Goal: Task Accomplishment & Management: Use online tool/utility

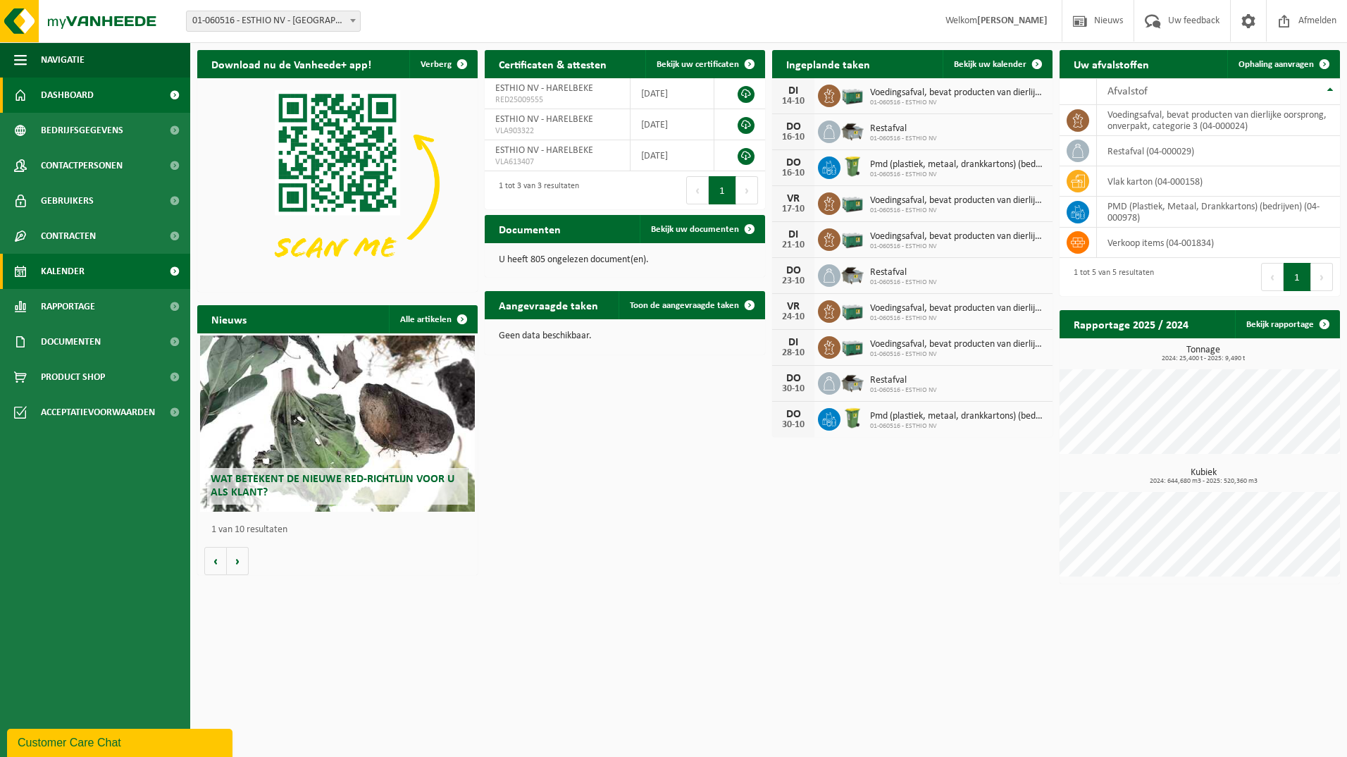
click at [98, 266] on link "Kalender" at bounding box center [95, 271] width 190 height 35
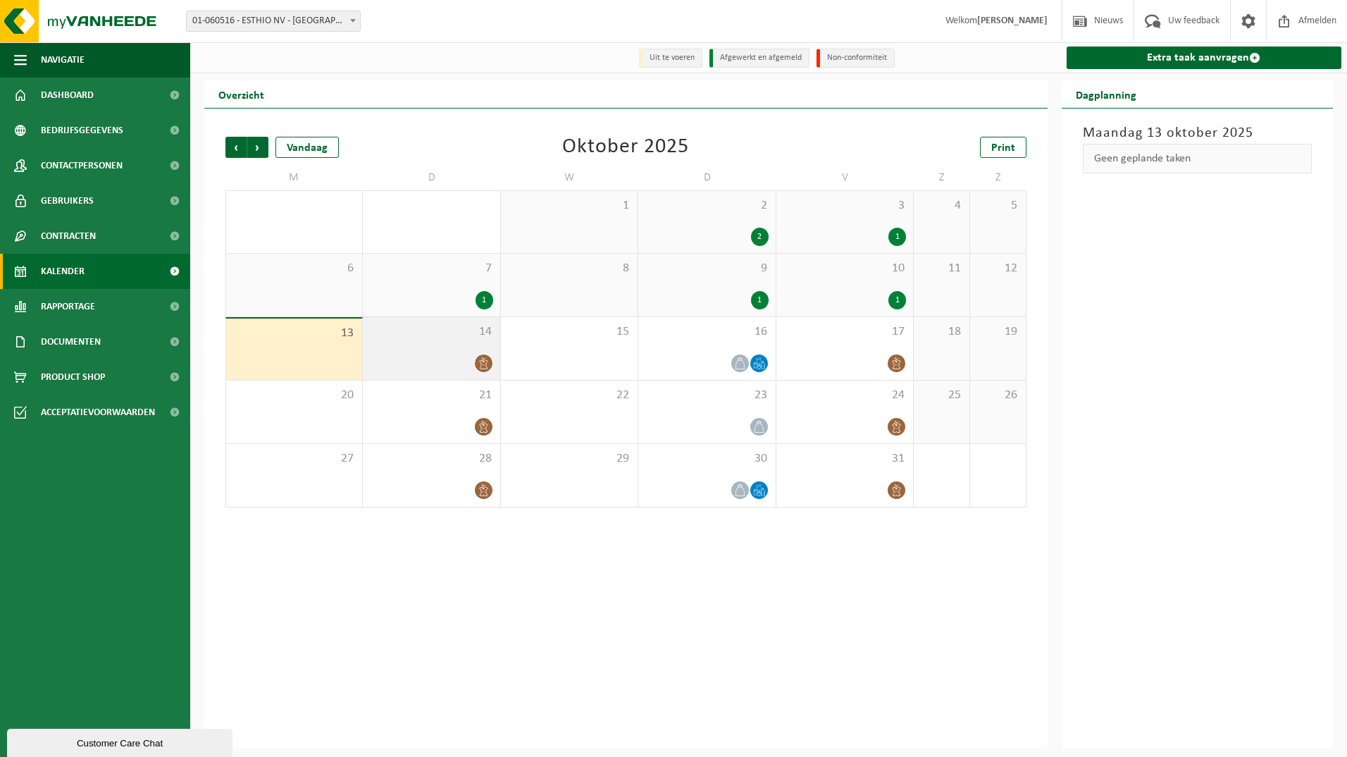
click at [483, 364] on icon at bounding box center [484, 363] width 12 height 12
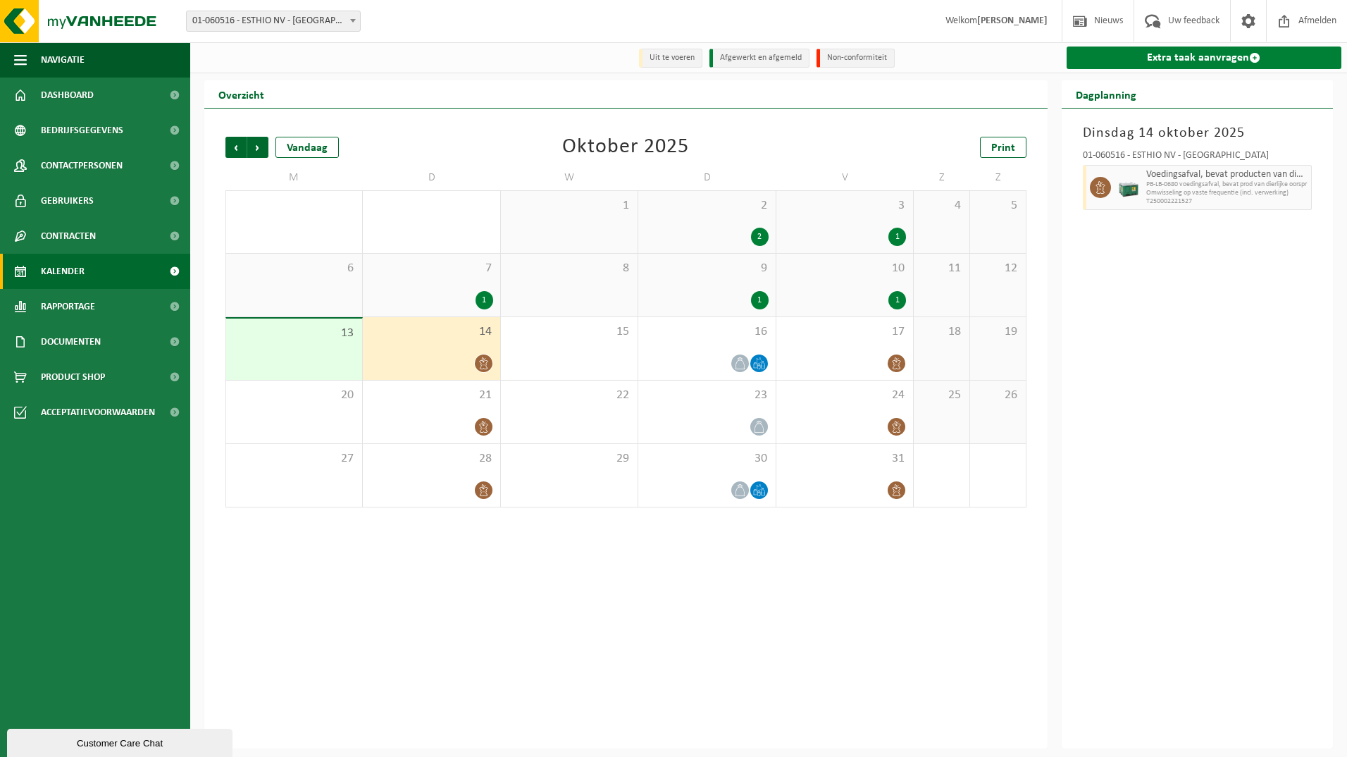
click at [1169, 56] on link "Extra taak aanvragen" at bounding box center [1204, 57] width 275 height 23
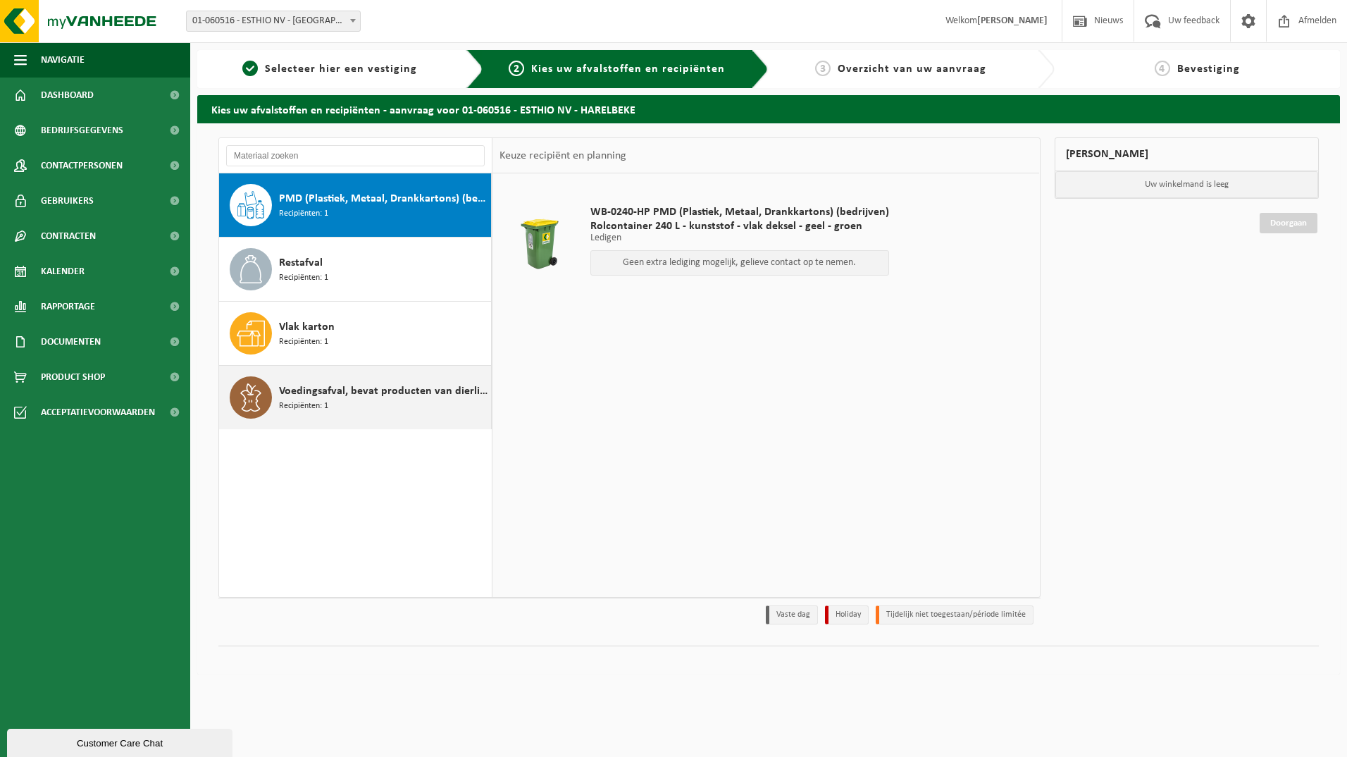
click at [353, 382] on div "Voedingsafval, bevat producten van dierlijke oorsprong, onverpakt, categorie 3 …" at bounding box center [383, 397] width 209 height 42
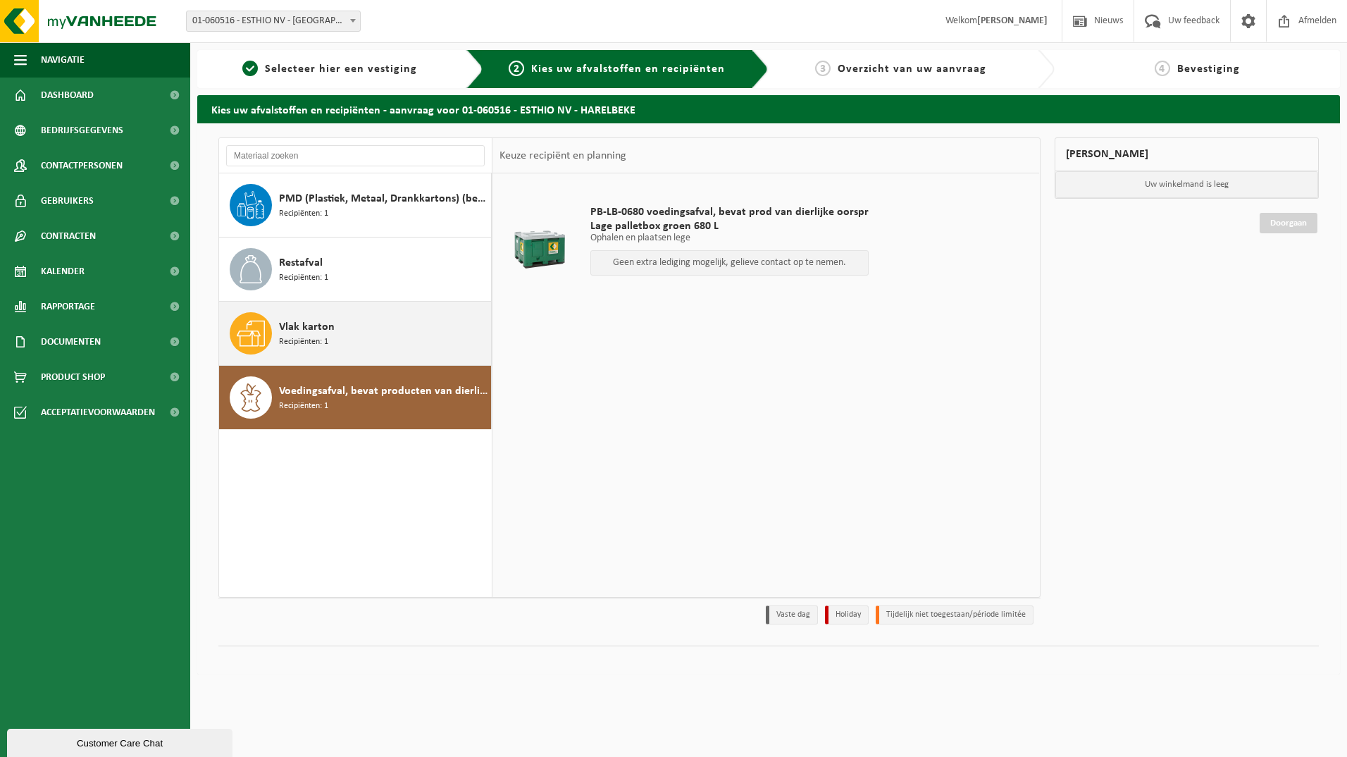
click at [323, 342] on span "Recipiënten: 1" at bounding box center [303, 341] width 49 height 13
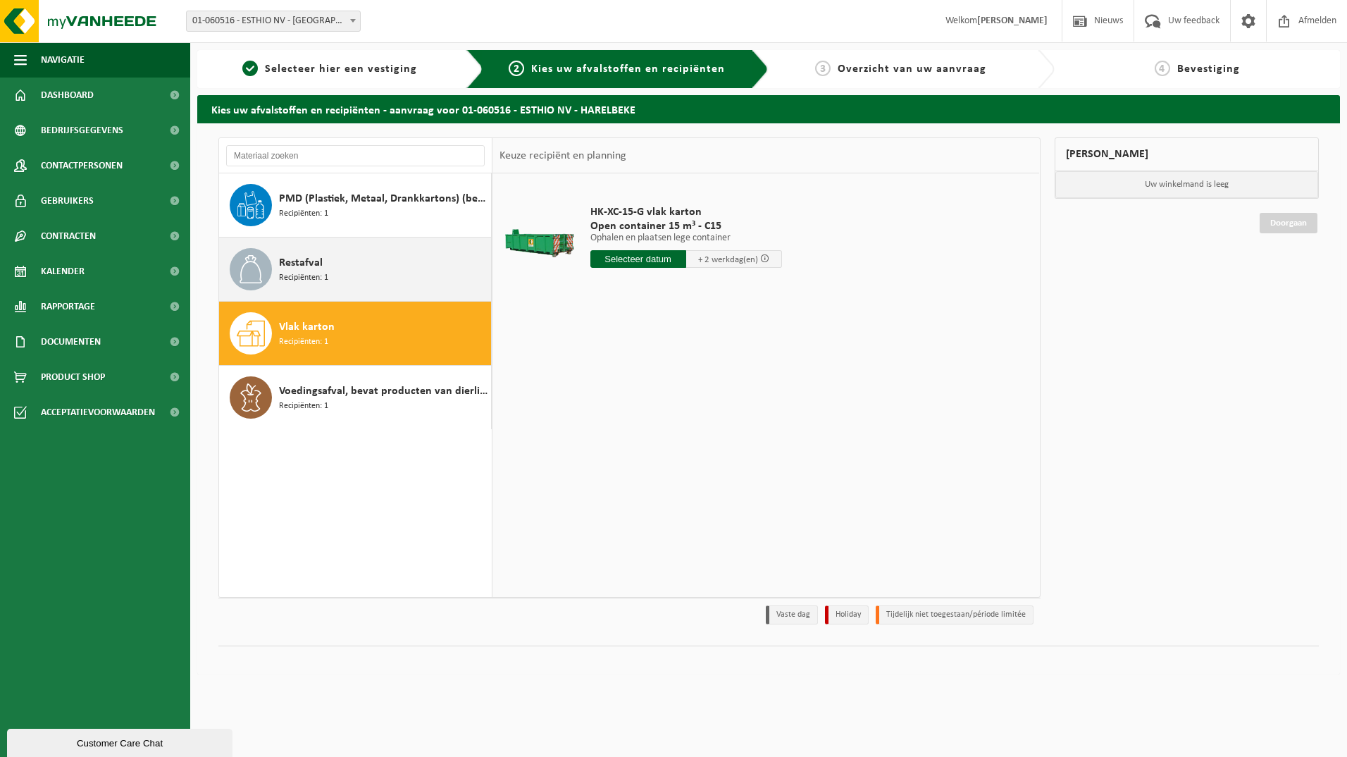
click at [359, 259] on div "Restafval Recipiënten: 1" at bounding box center [383, 269] width 209 height 42
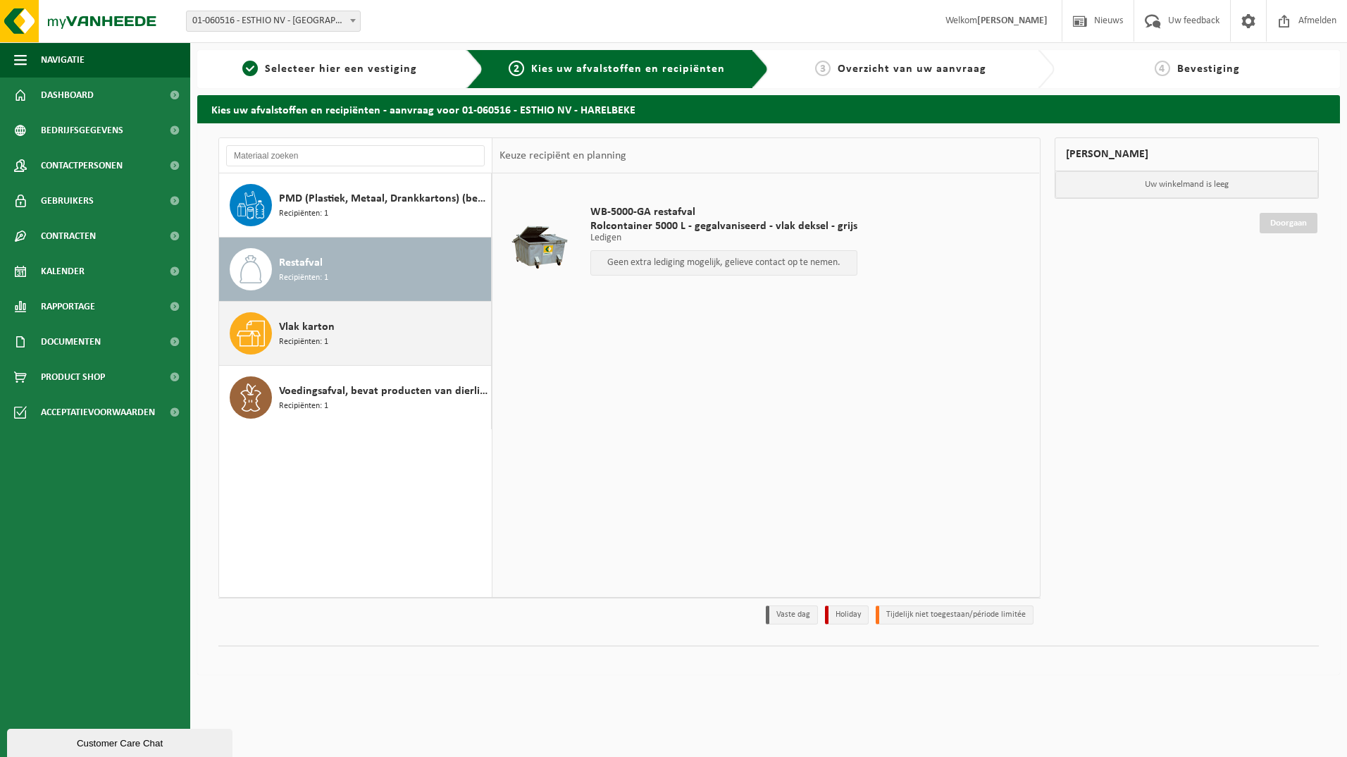
click at [352, 316] on div "Vlak karton Recipiënten: 1" at bounding box center [383, 333] width 209 height 42
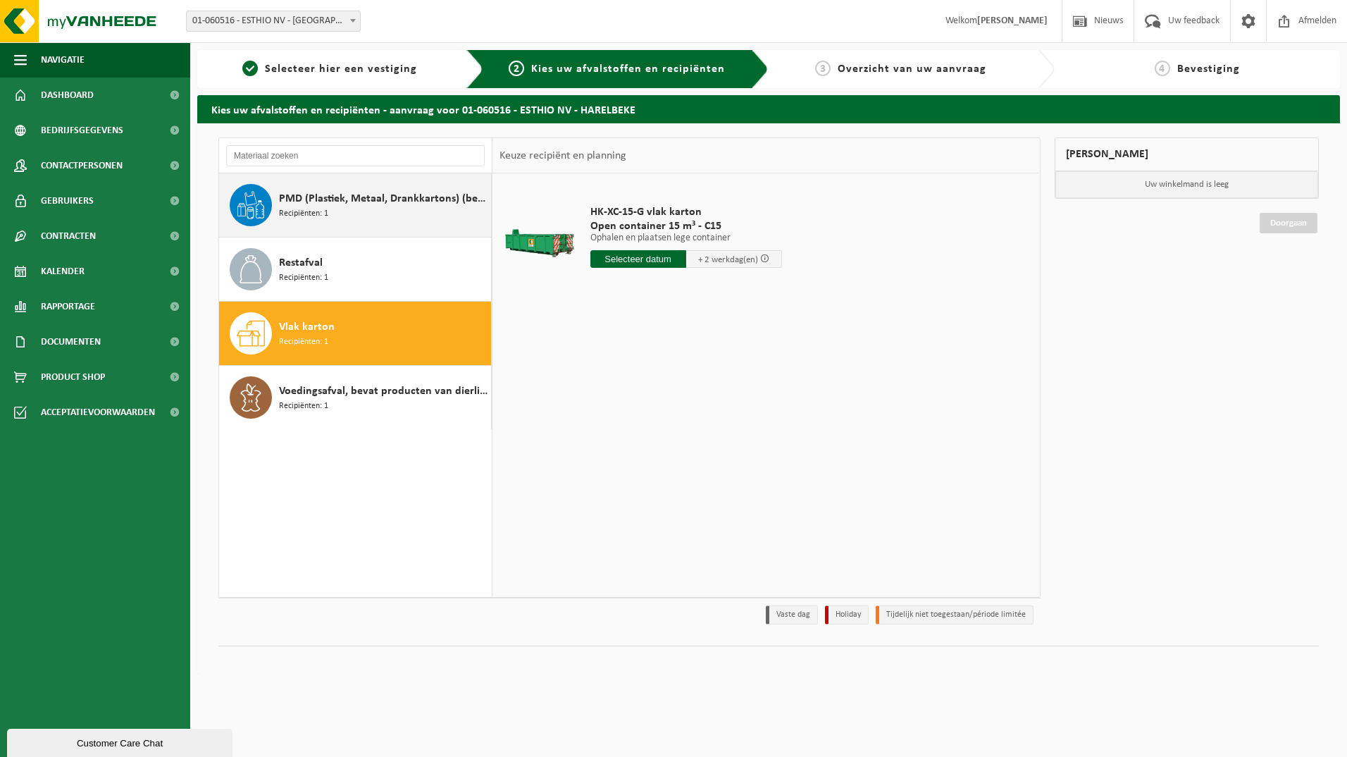
click at [383, 194] on span "PMD (Plastiek, Metaal, Drankkartons) (bedrijven)" at bounding box center [383, 198] width 209 height 17
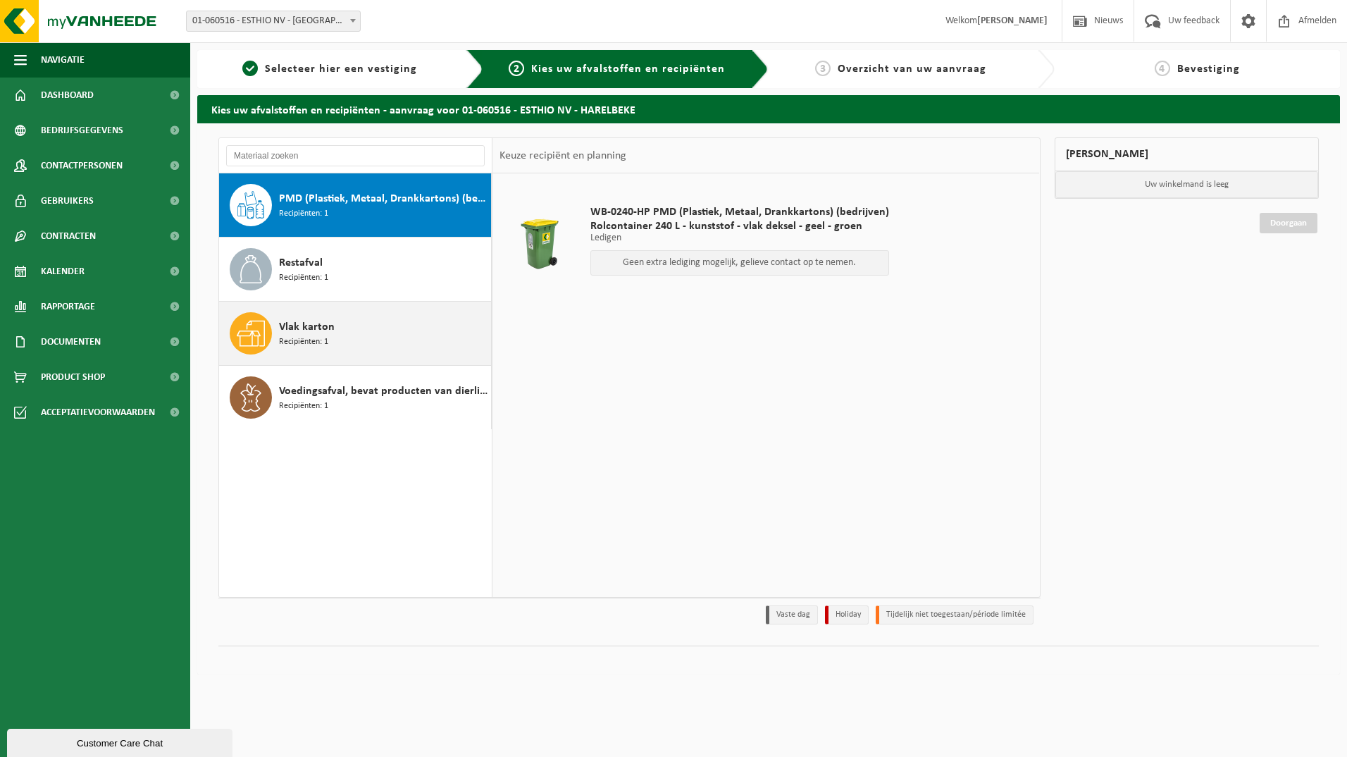
click at [396, 328] on div "Vlak karton Recipiënten: 1" at bounding box center [383, 333] width 209 height 42
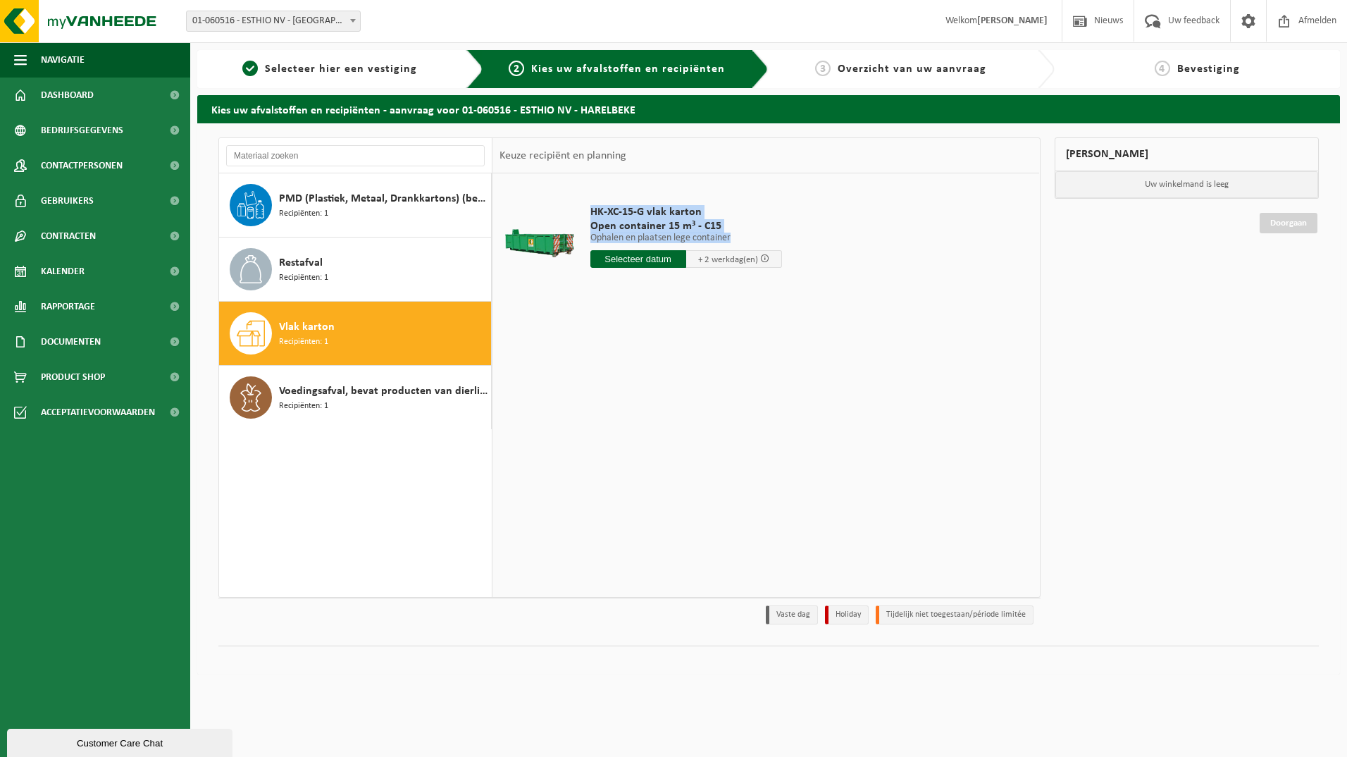
drag, startPoint x: 735, startPoint y: 235, endPoint x: 502, endPoint y: 191, distance: 236.7
click at [502, 191] on tr "HK-XC-15-G vlak karton Open container 15 m³ - C15 Ophalen en plaatsen lege cont…" at bounding box center [766, 239] width 533 height 119
drag, startPoint x: 502, startPoint y: 191, endPoint x: 597, endPoint y: 319, distance: 159.2
click at [597, 319] on div "HK-XC-15-G vlak karton Open container 15 m³ - C15 Ophalen en plaatsen lege cont…" at bounding box center [765, 384] width 547 height 423
